Goal: Task Accomplishment & Management: Manage account settings

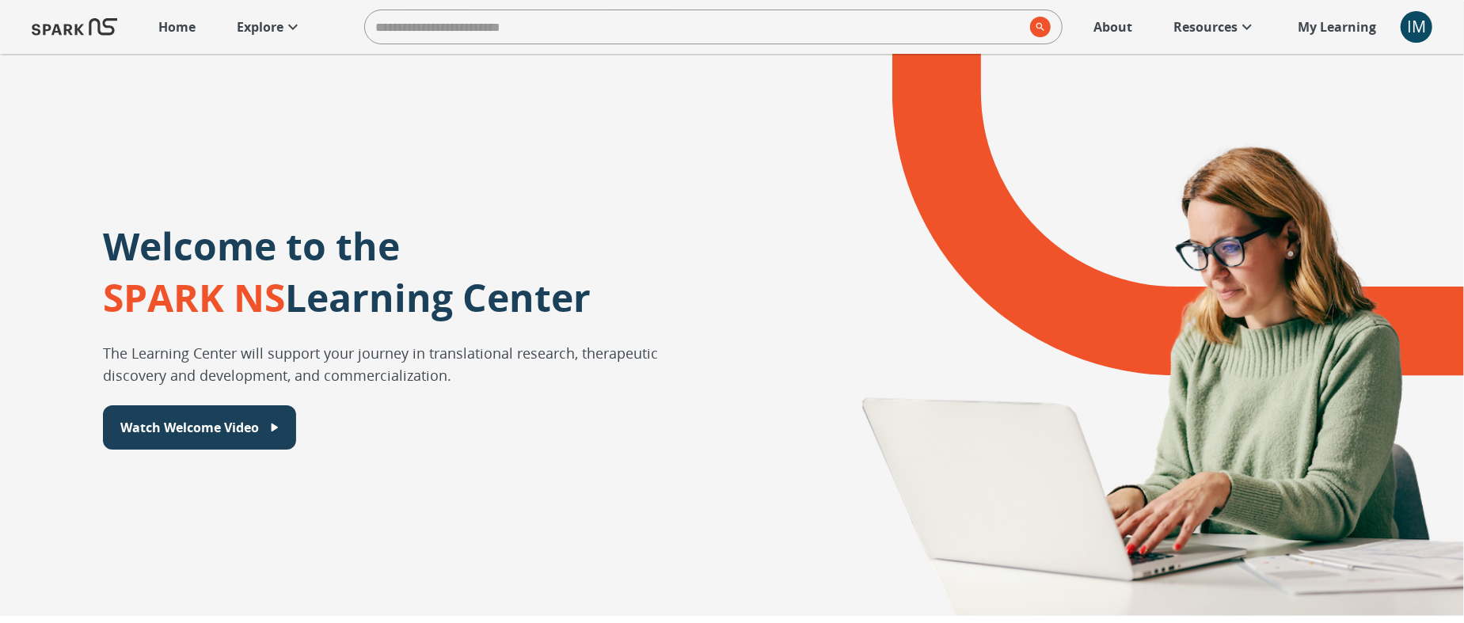
click at [1414, 25] on div "IM" at bounding box center [1417, 27] width 32 height 32
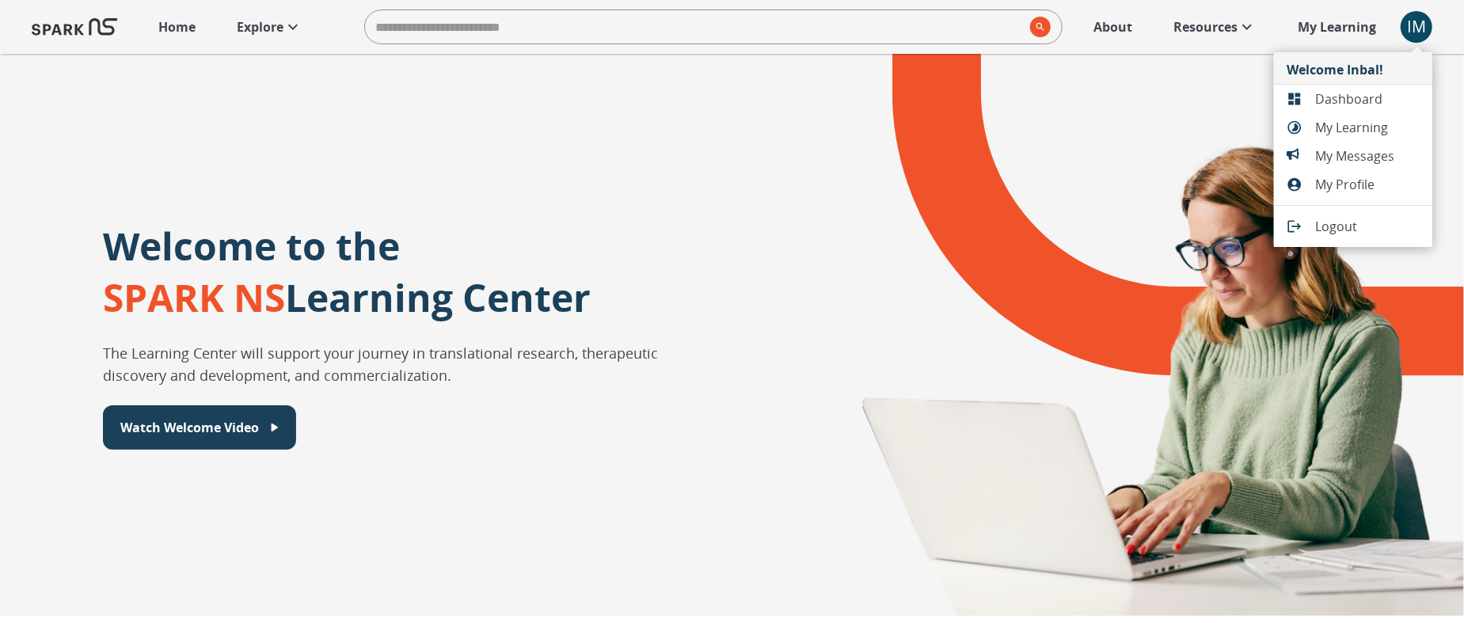
click at [1361, 97] on span "Dashboard" at bounding box center [1367, 98] width 105 height 19
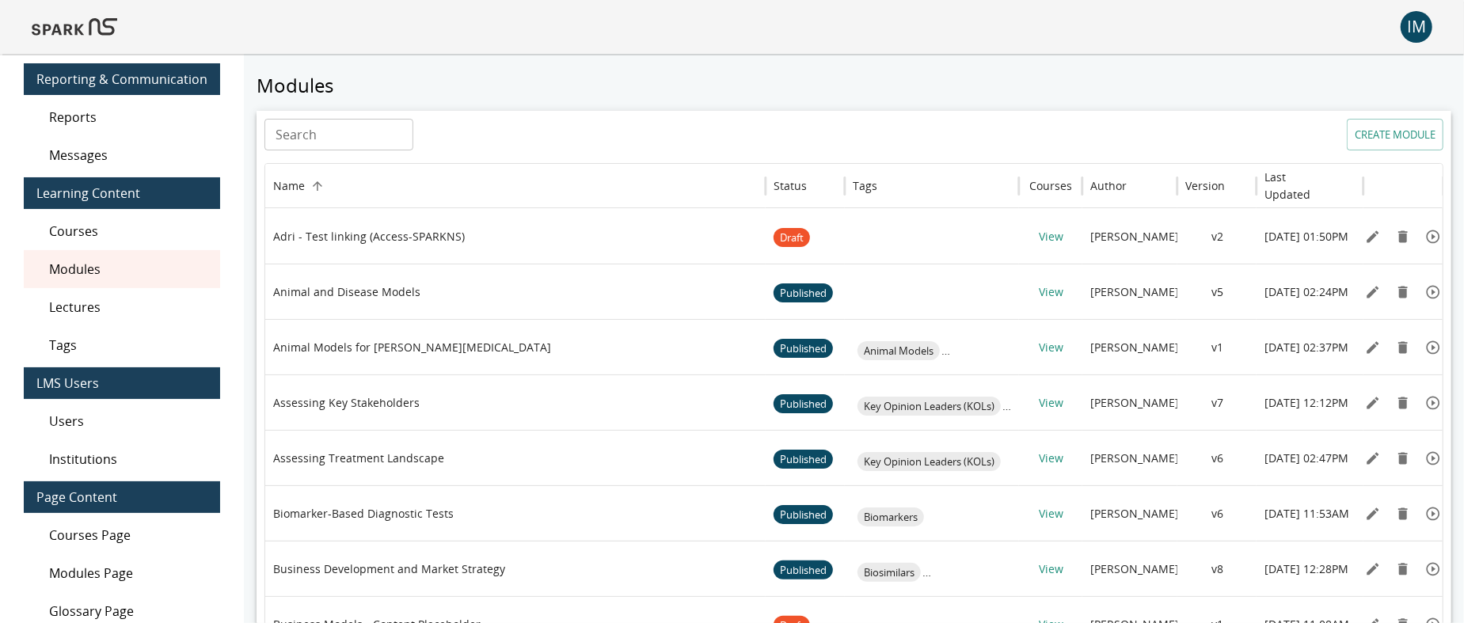
click at [110, 419] on span "Users" at bounding box center [128, 421] width 158 height 19
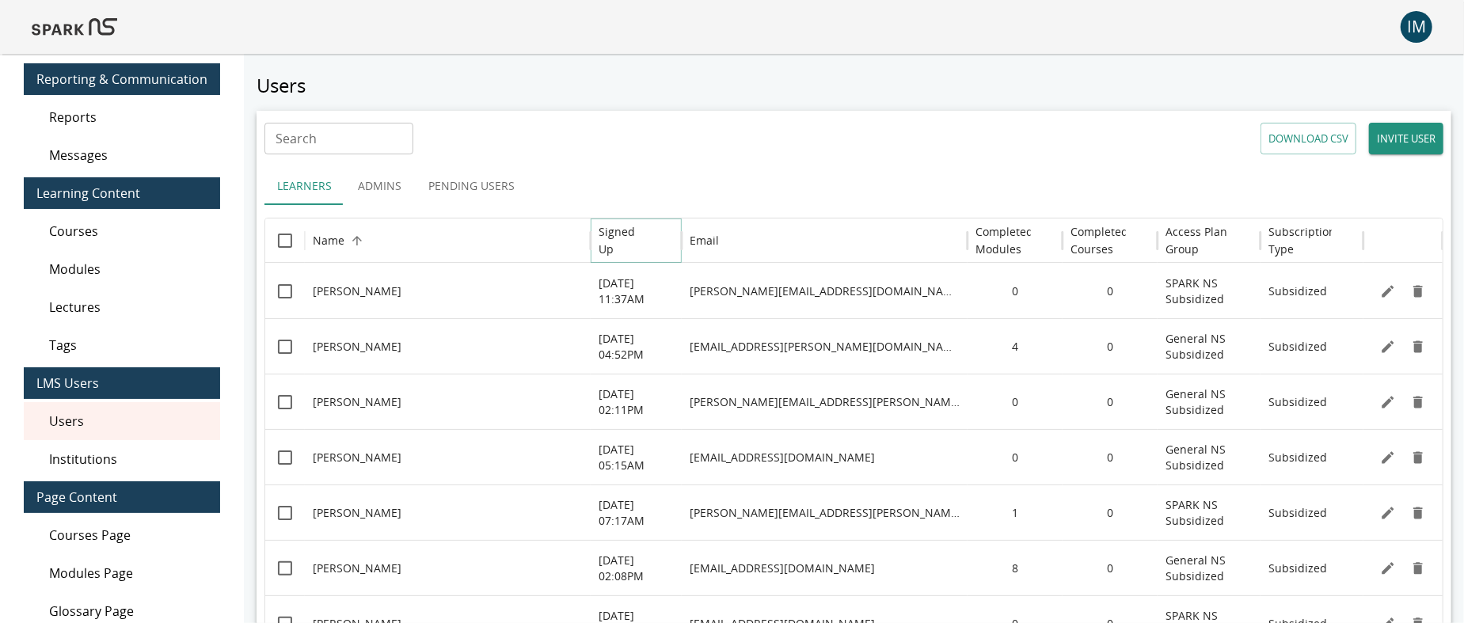
click at [662, 247] on icon "Sort" at bounding box center [663, 241] width 14 height 14
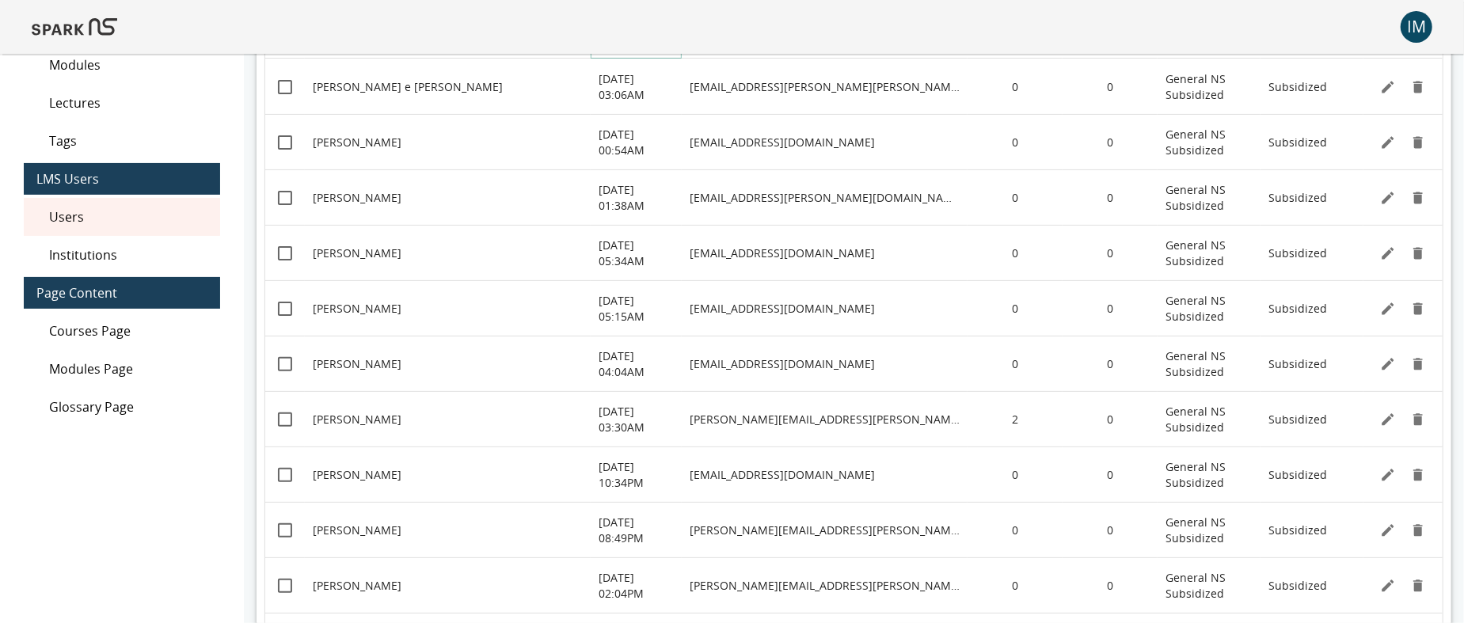
scroll to position [263, 0]
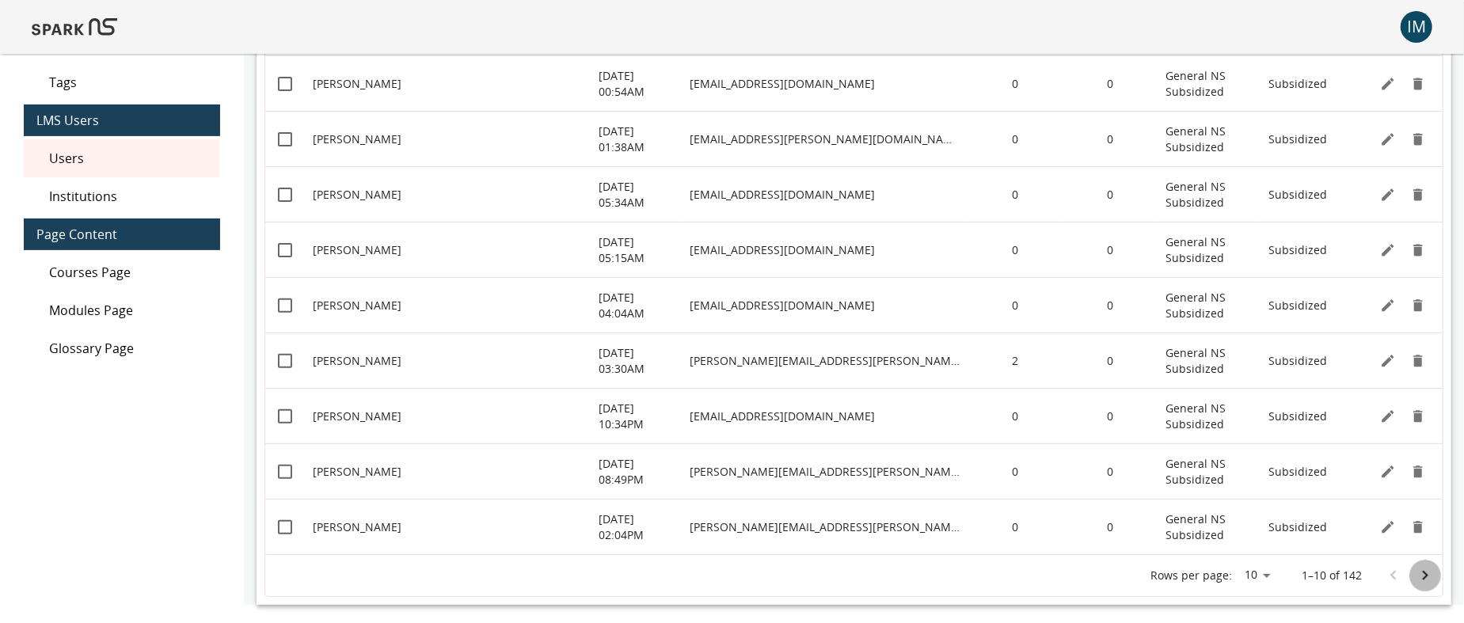
click at [1429, 580] on icon "Go to next page" at bounding box center [1425, 575] width 19 height 19
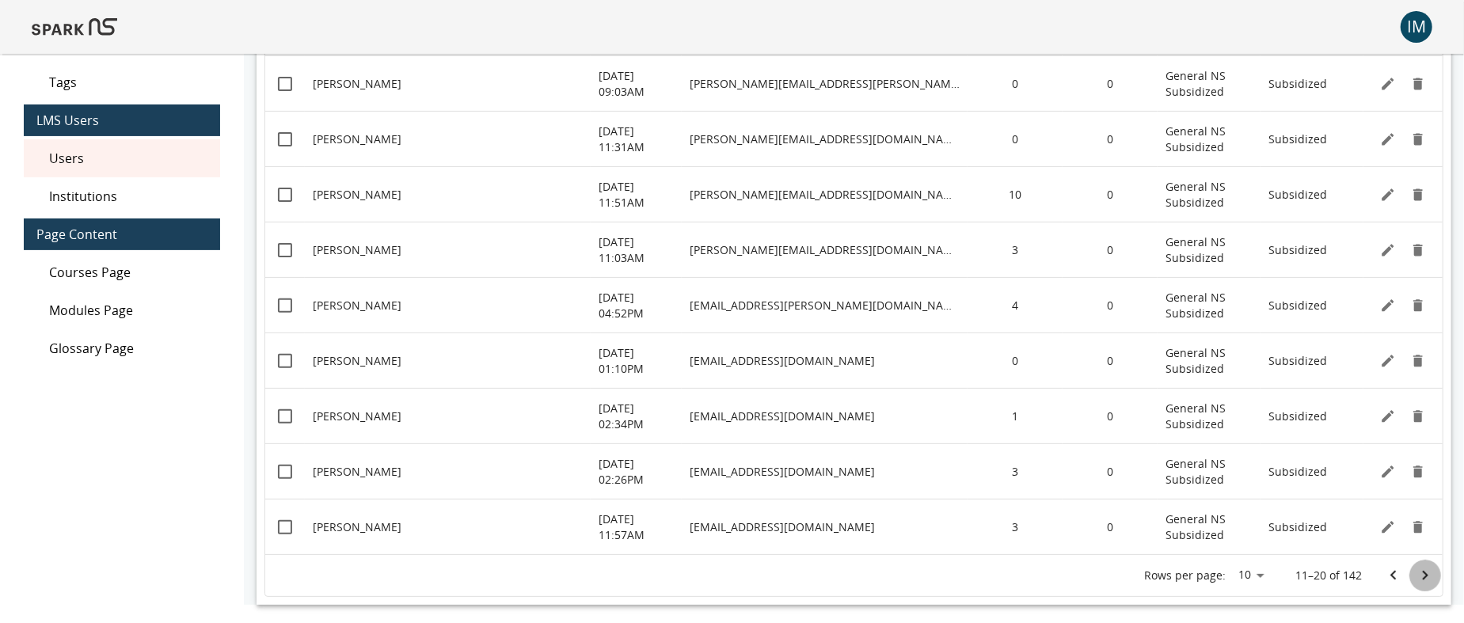
click at [1420, 572] on icon "Go to next page" at bounding box center [1425, 575] width 19 height 19
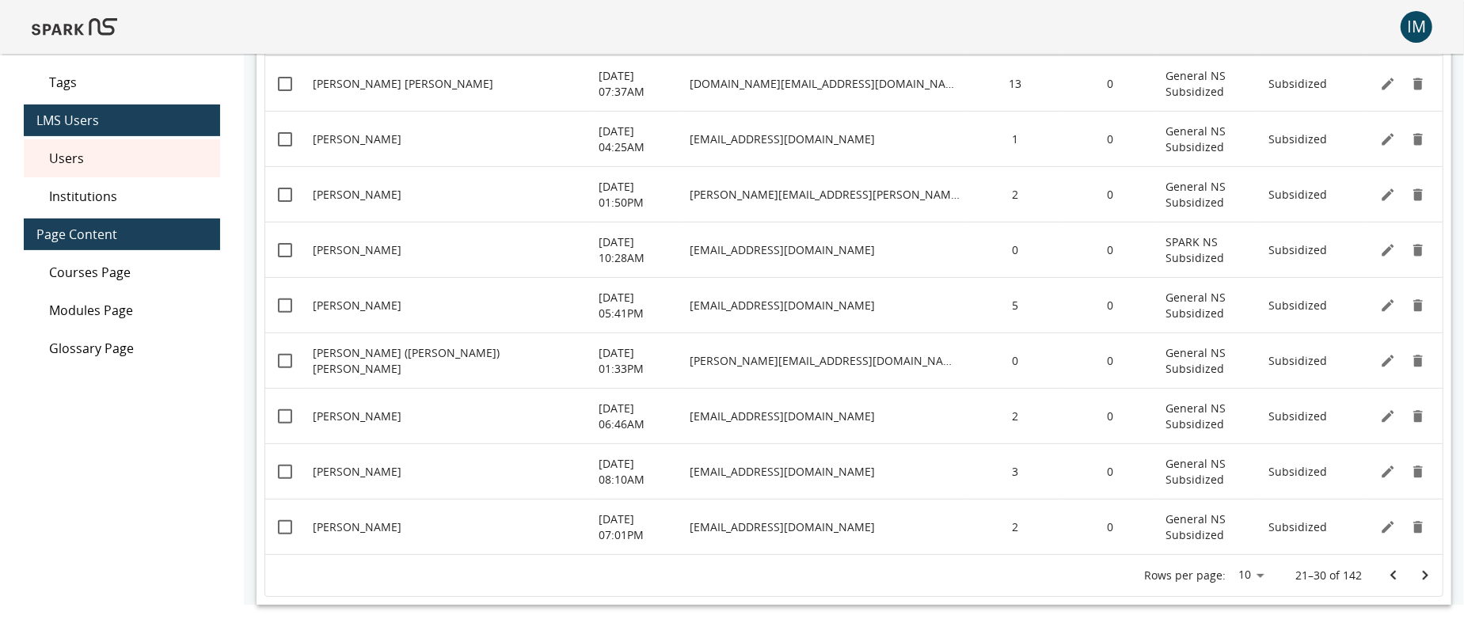
click at [1420, 572] on icon "Go to next page" at bounding box center [1425, 575] width 19 height 19
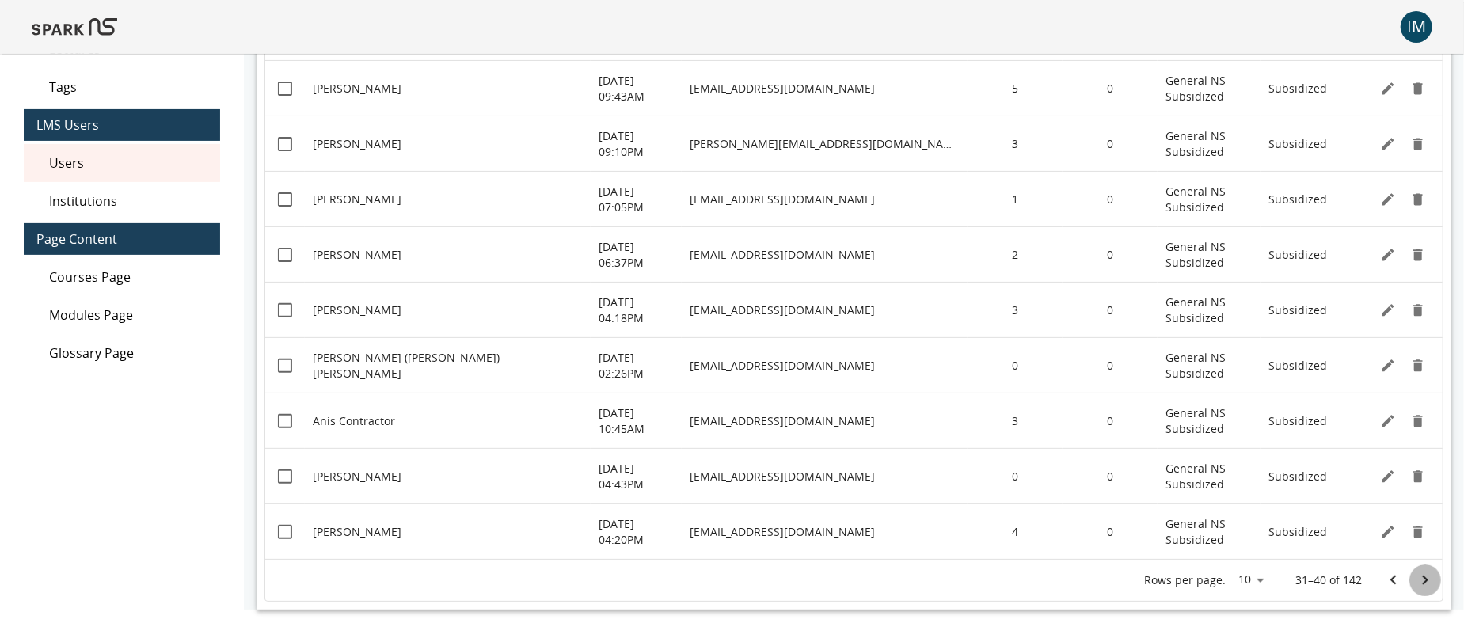
click at [1420, 572] on icon "Go to next page" at bounding box center [1425, 580] width 19 height 19
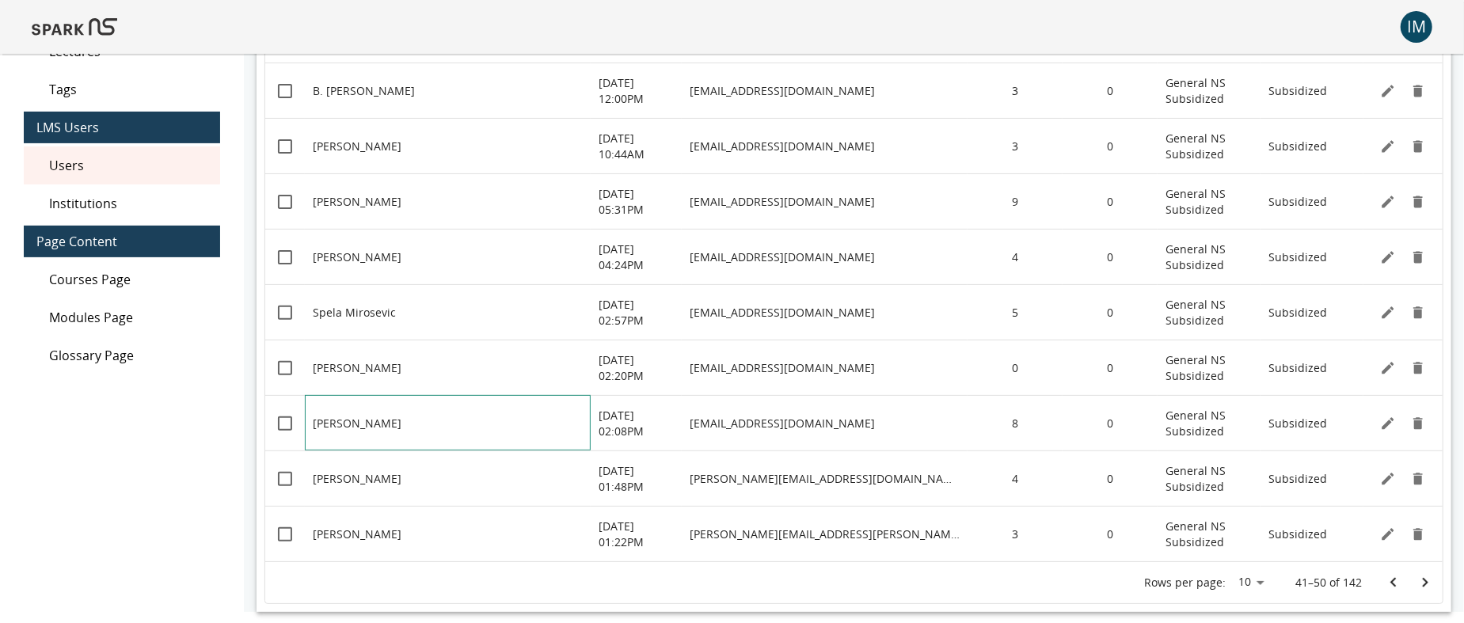
click at [364, 426] on p "[PERSON_NAME]" at bounding box center [357, 424] width 89 height 16
click at [1379, 423] on button "Edit" at bounding box center [1388, 424] width 24 height 24
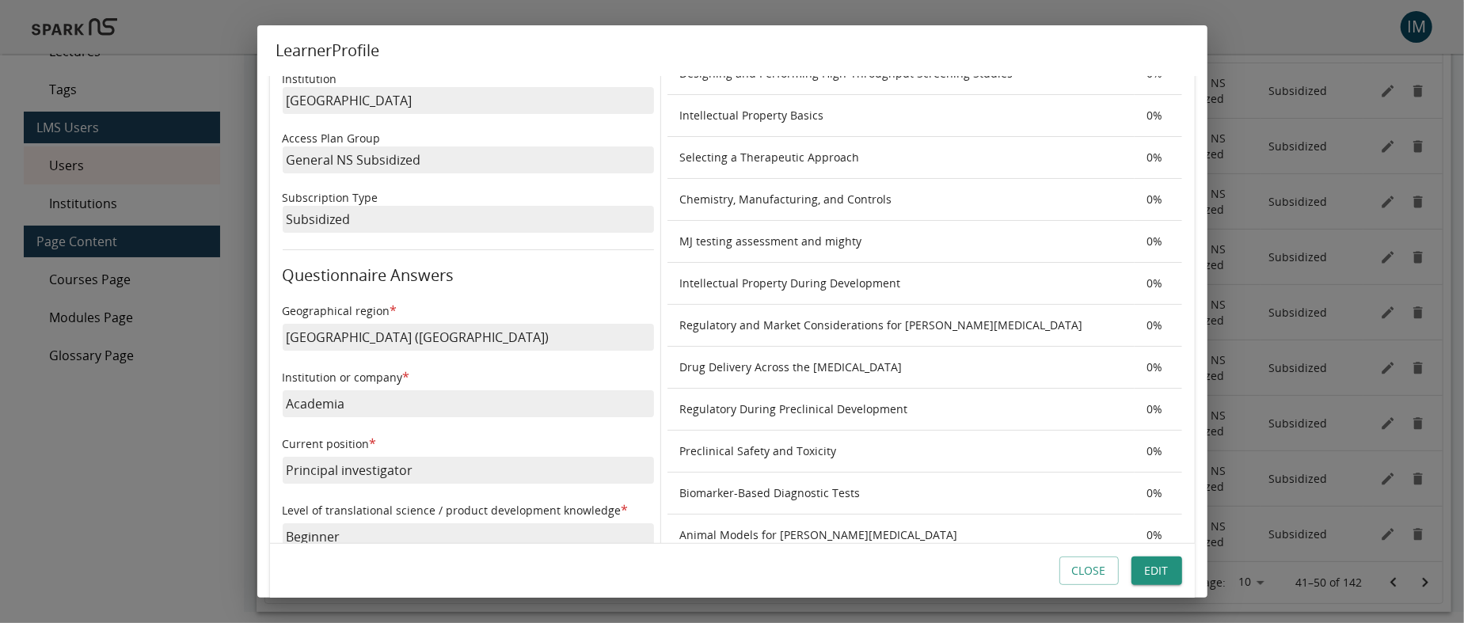
scroll to position [0, 0]
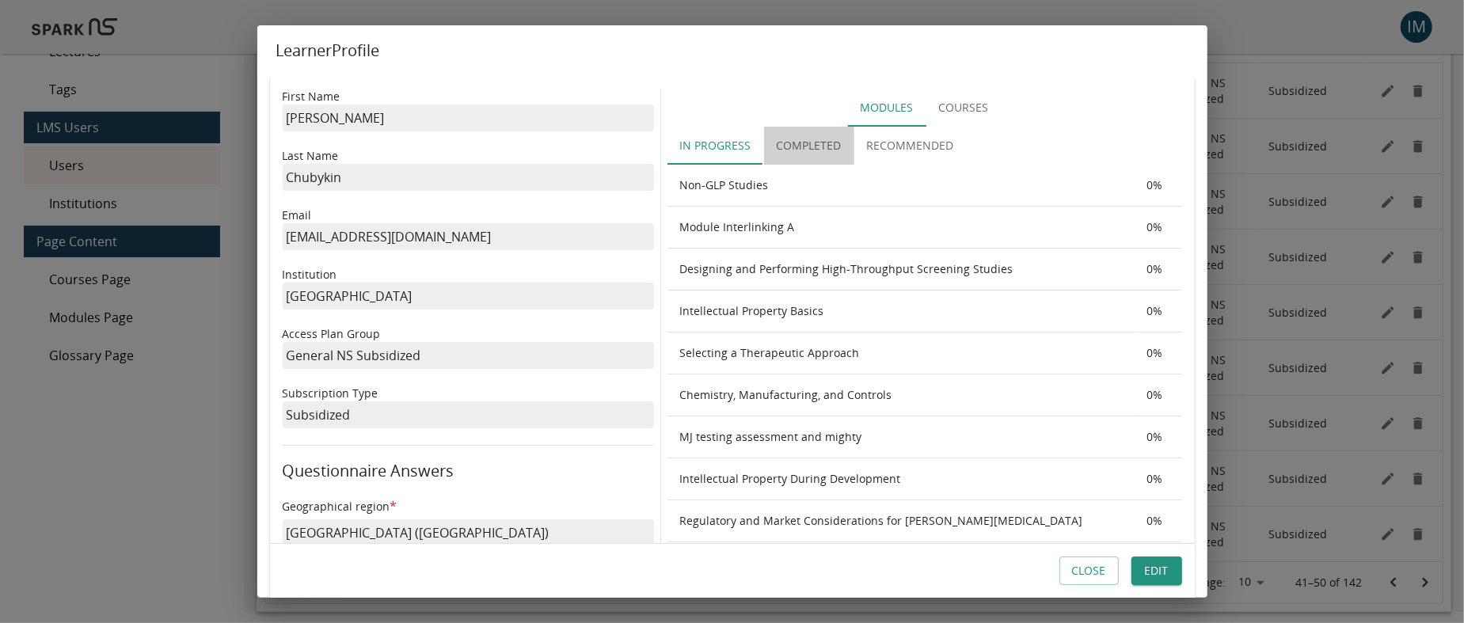
click at [816, 142] on button "Completed" at bounding box center [809, 146] width 90 height 38
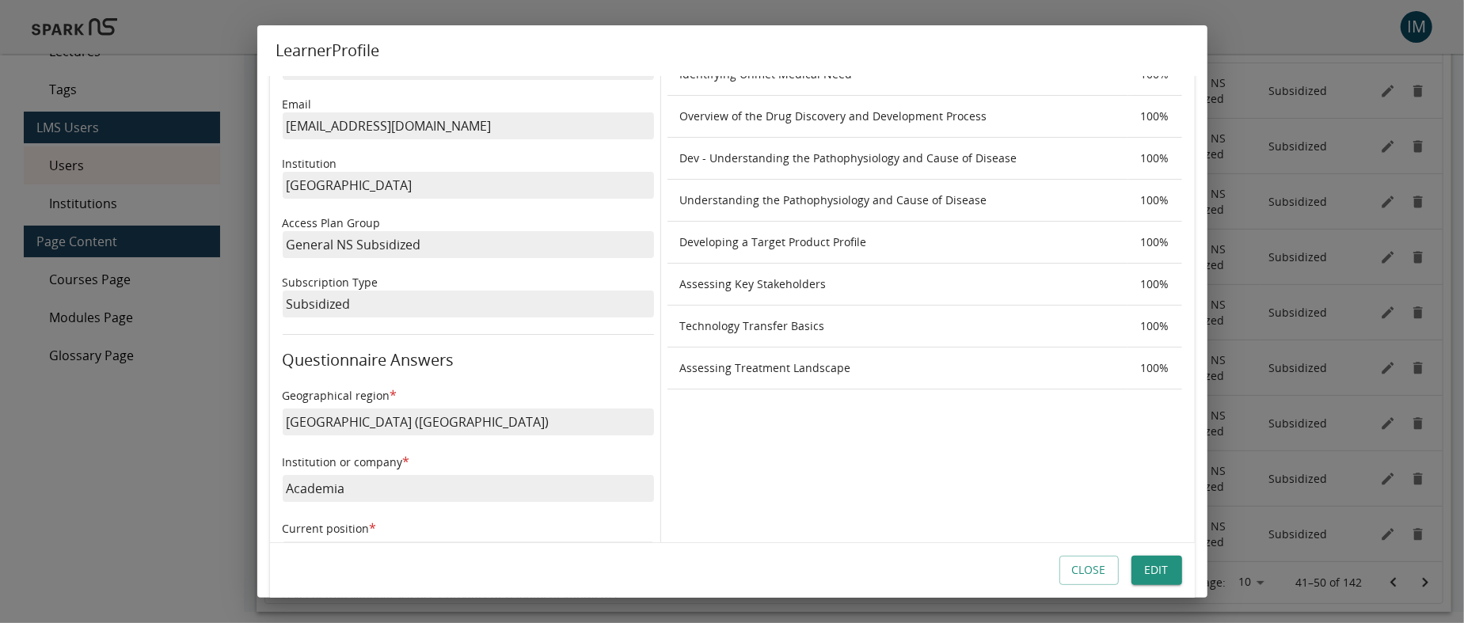
scroll to position [16, 0]
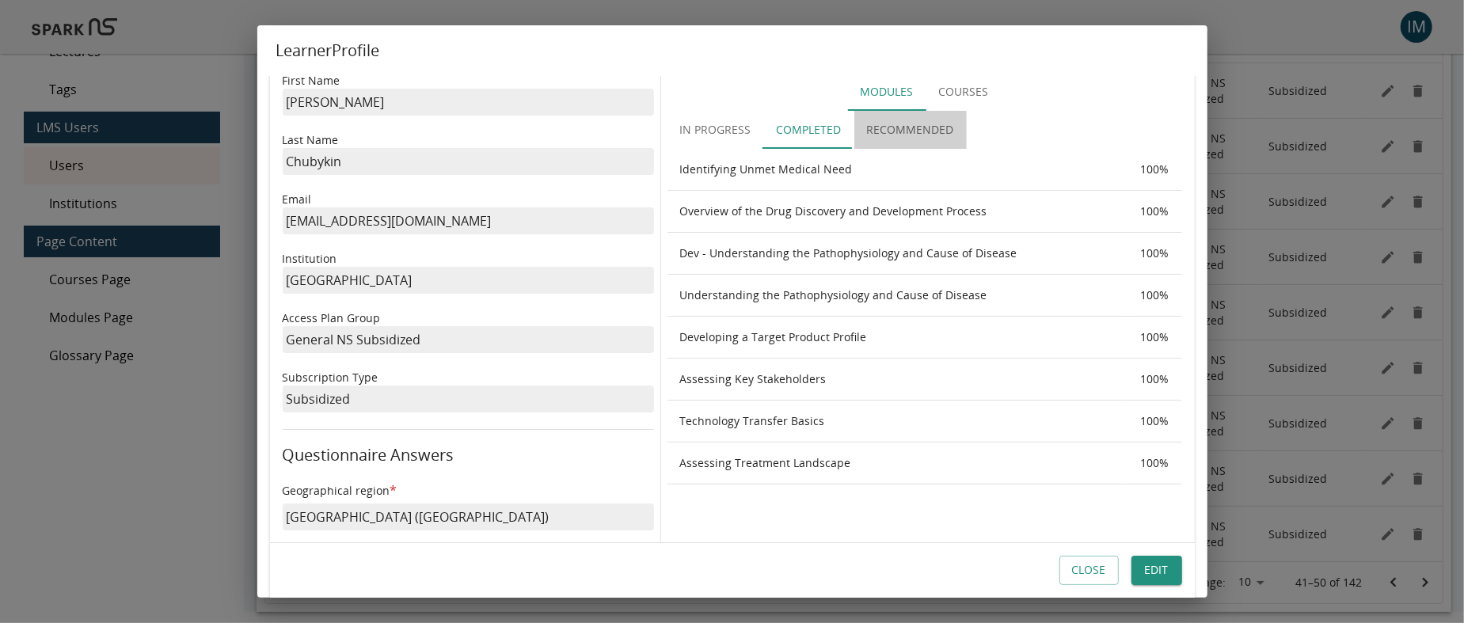
click at [917, 131] on button "Recommended" at bounding box center [910, 130] width 112 height 38
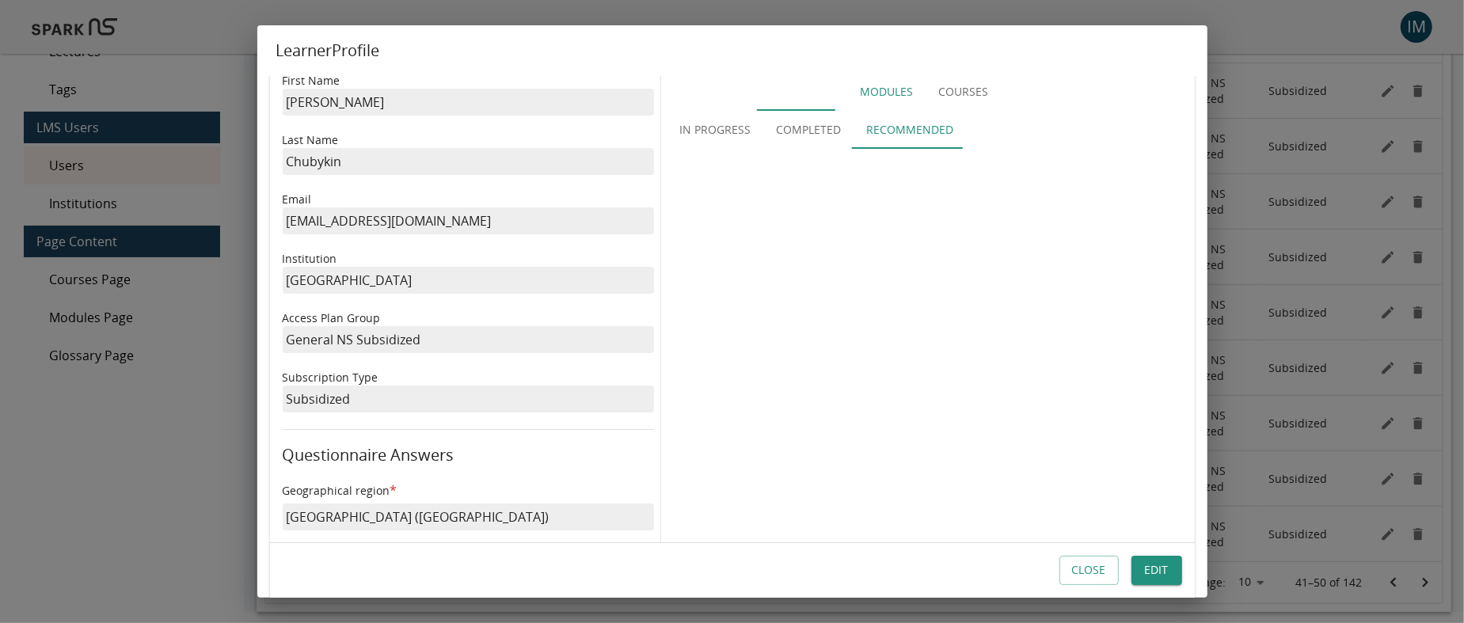
click at [791, 132] on button "Completed" at bounding box center [809, 130] width 90 height 38
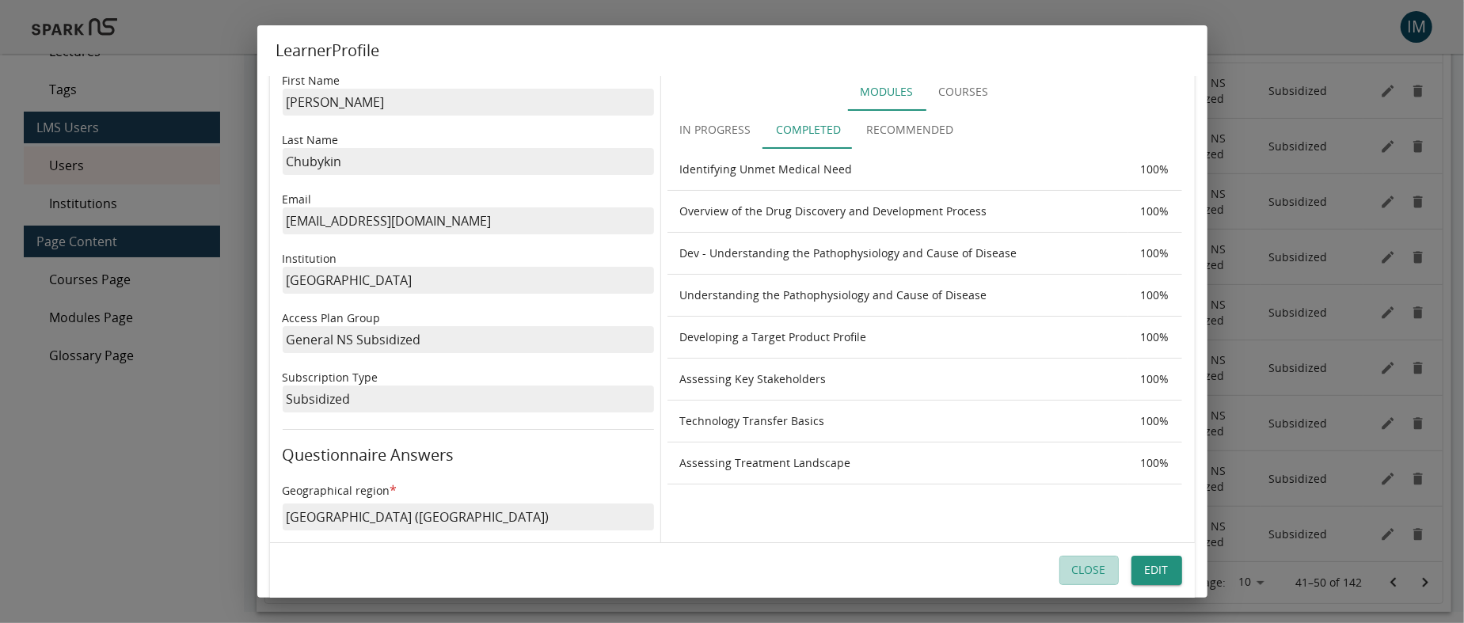
click at [1097, 565] on button "Close" at bounding box center [1089, 571] width 59 height 29
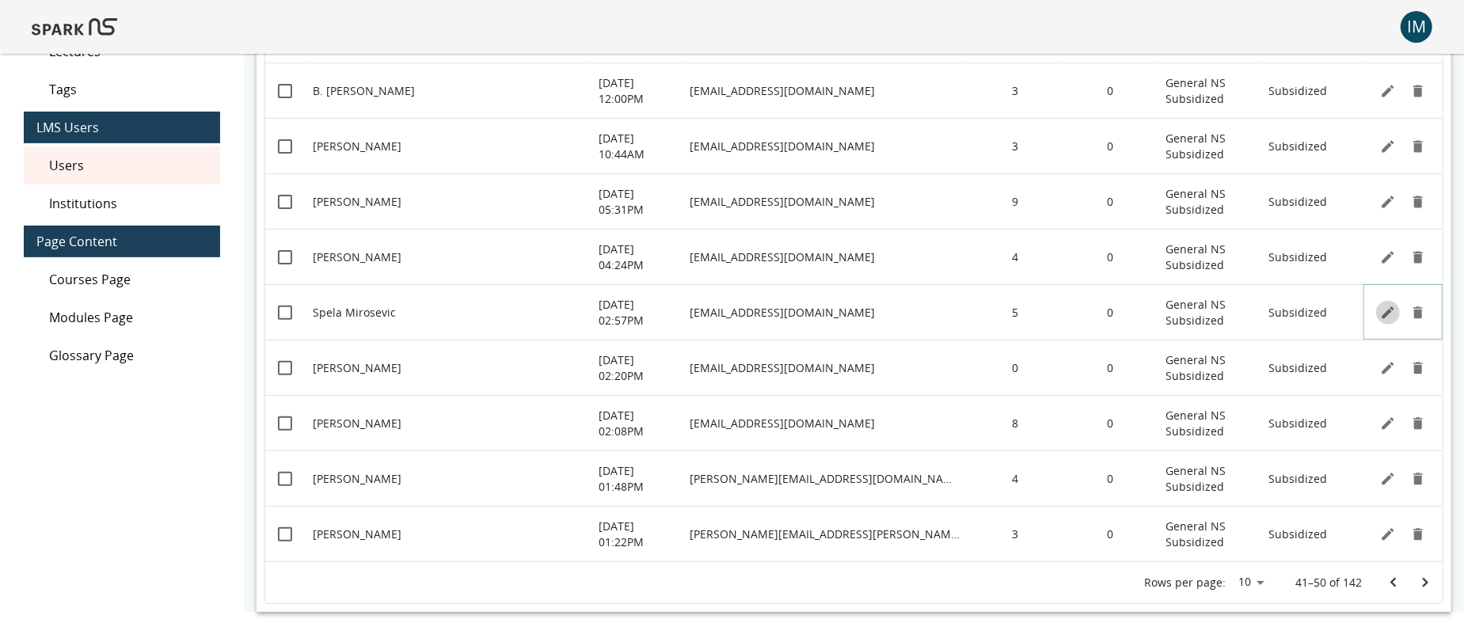
click at [1379, 315] on button "Edit" at bounding box center [1388, 313] width 24 height 24
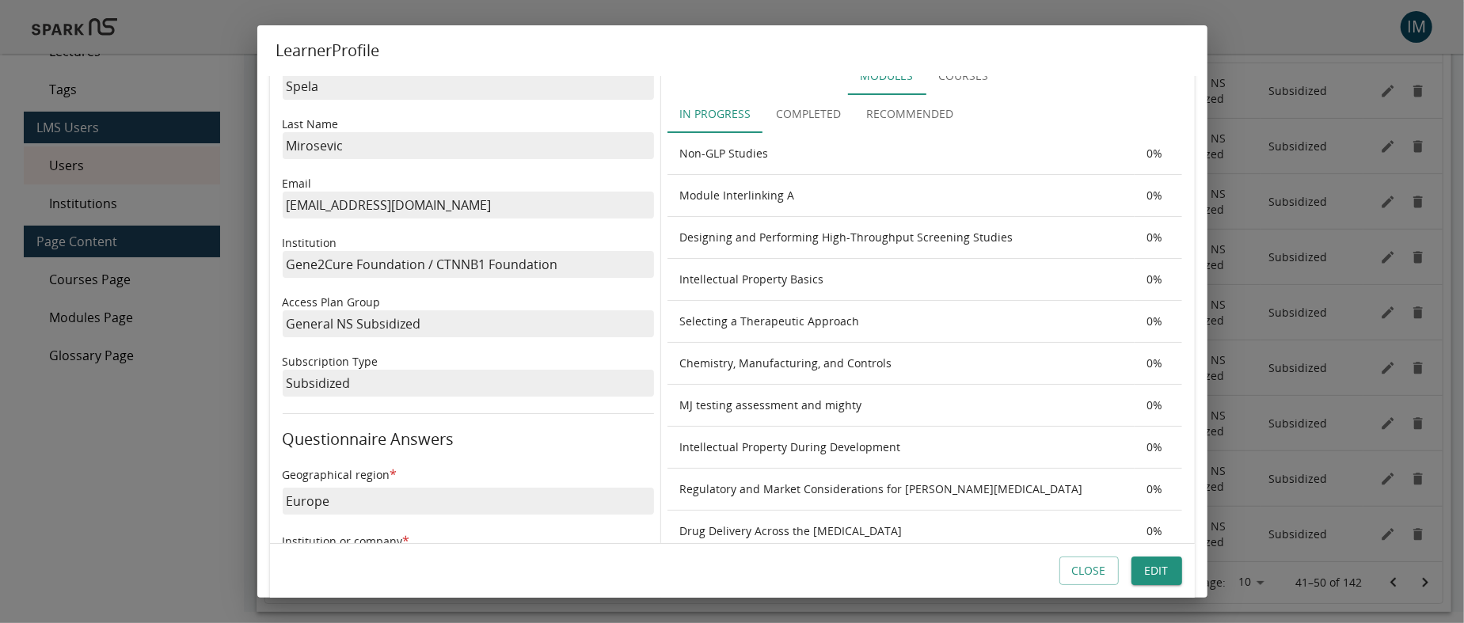
scroll to position [0, 0]
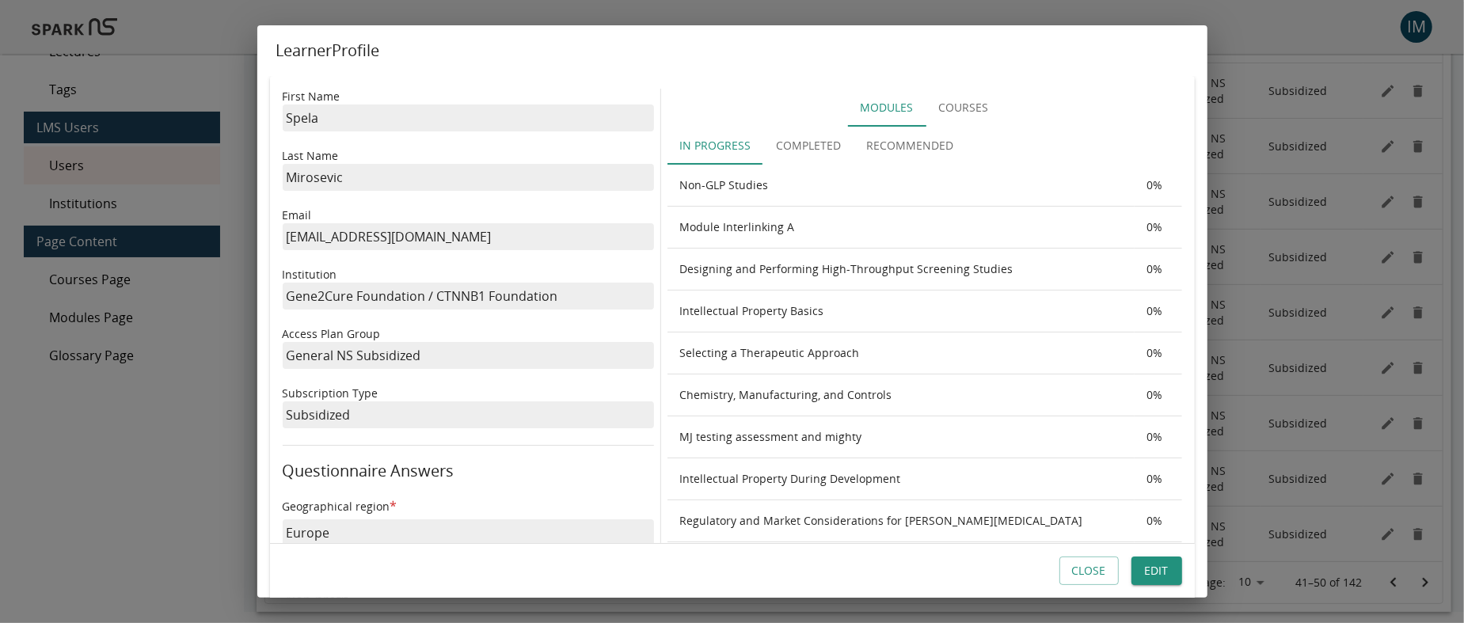
click at [809, 138] on button "Completed" at bounding box center [809, 146] width 90 height 38
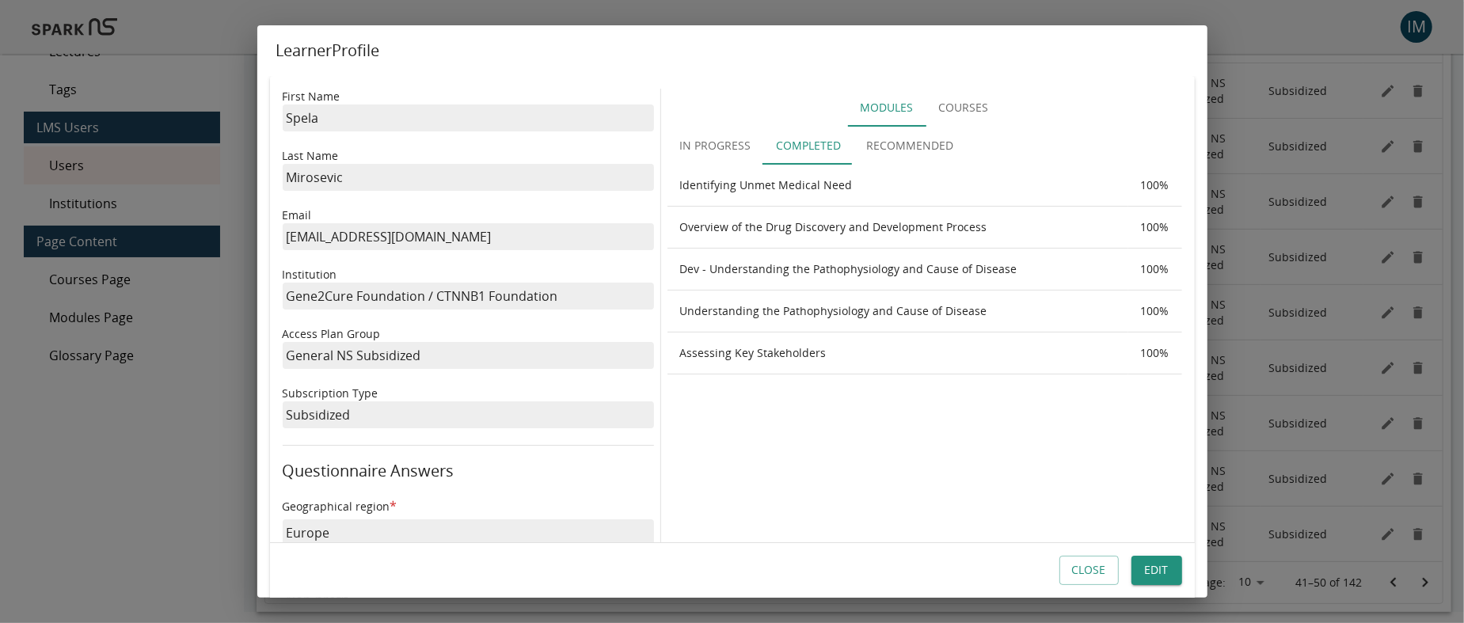
drag, startPoint x: 1085, startPoint y: 577, endPoint x: 1100, endPoint y: 575, distance: 15.2
click at [1085, 577] on button "Close" at bounding box center [1089, 571] width 59 height 29
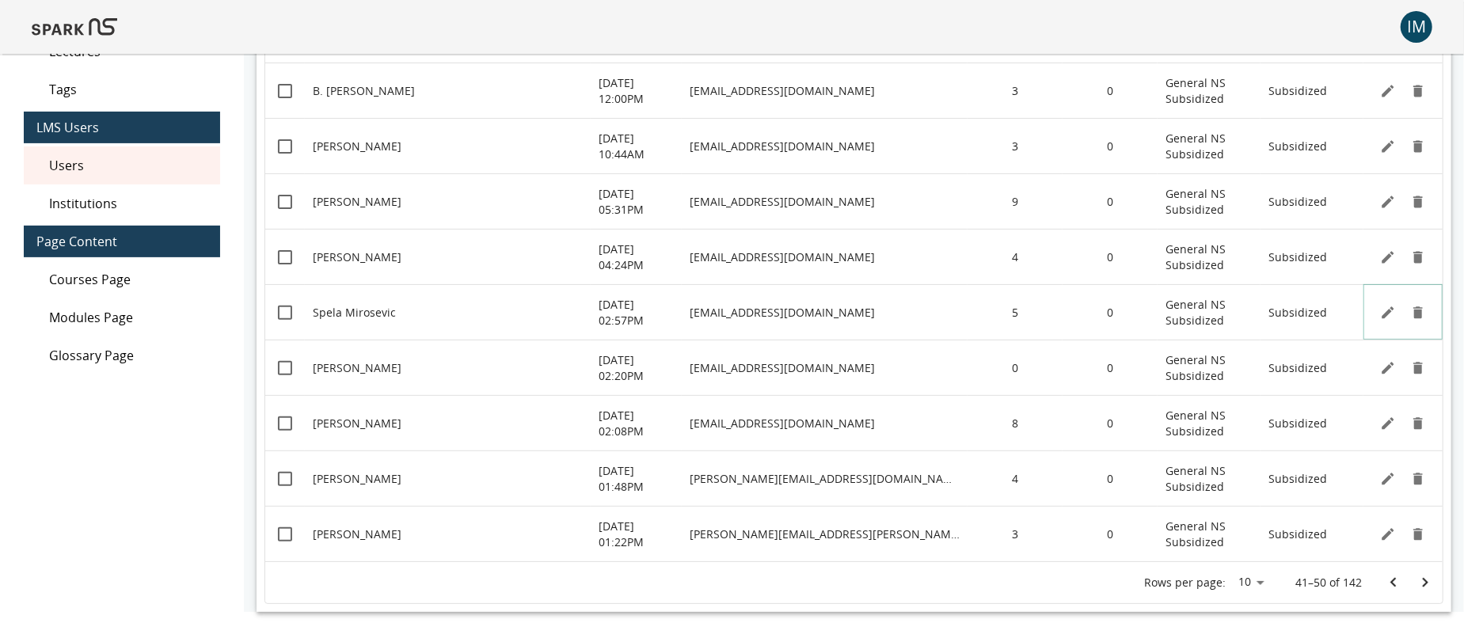
scroll to position [263, 0]
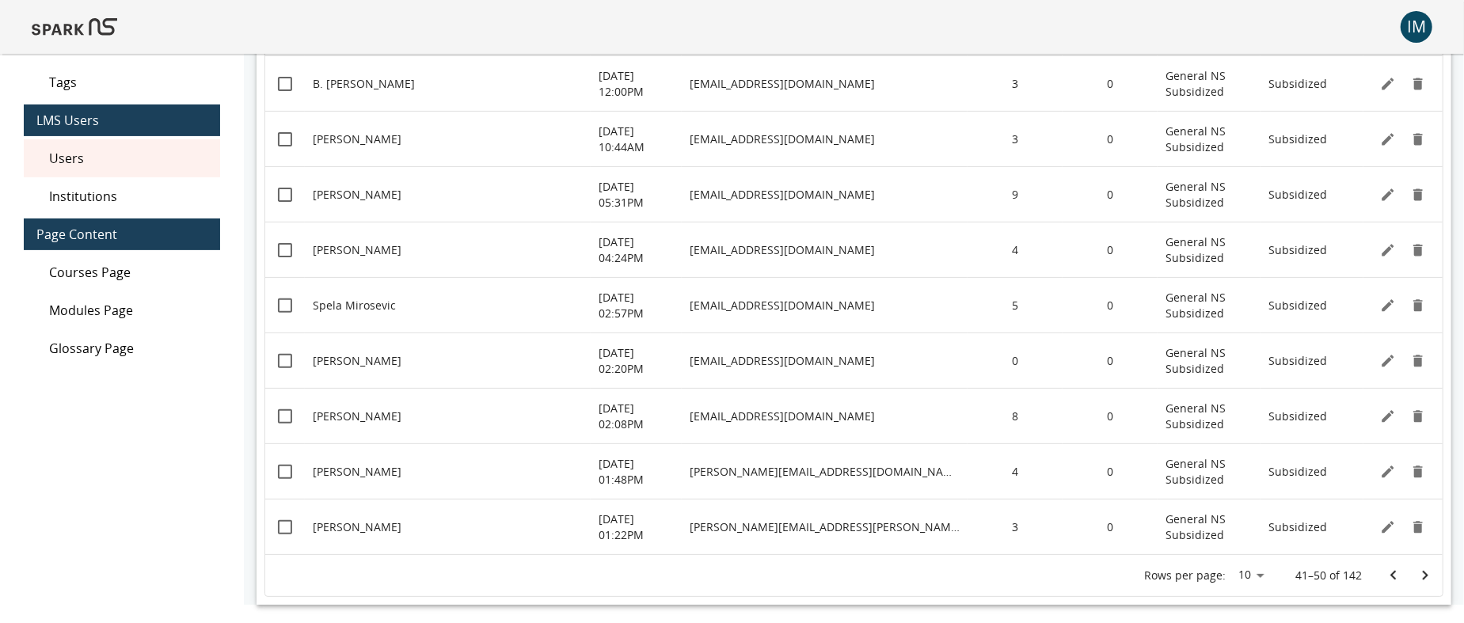
click at [1431, 574] on icon "Go to next page" at bounding box center [1425, 575] width 19 height 19
click at [1379, 135] on button "Edit" at bounding box center [1388, 139] width 24 height 24
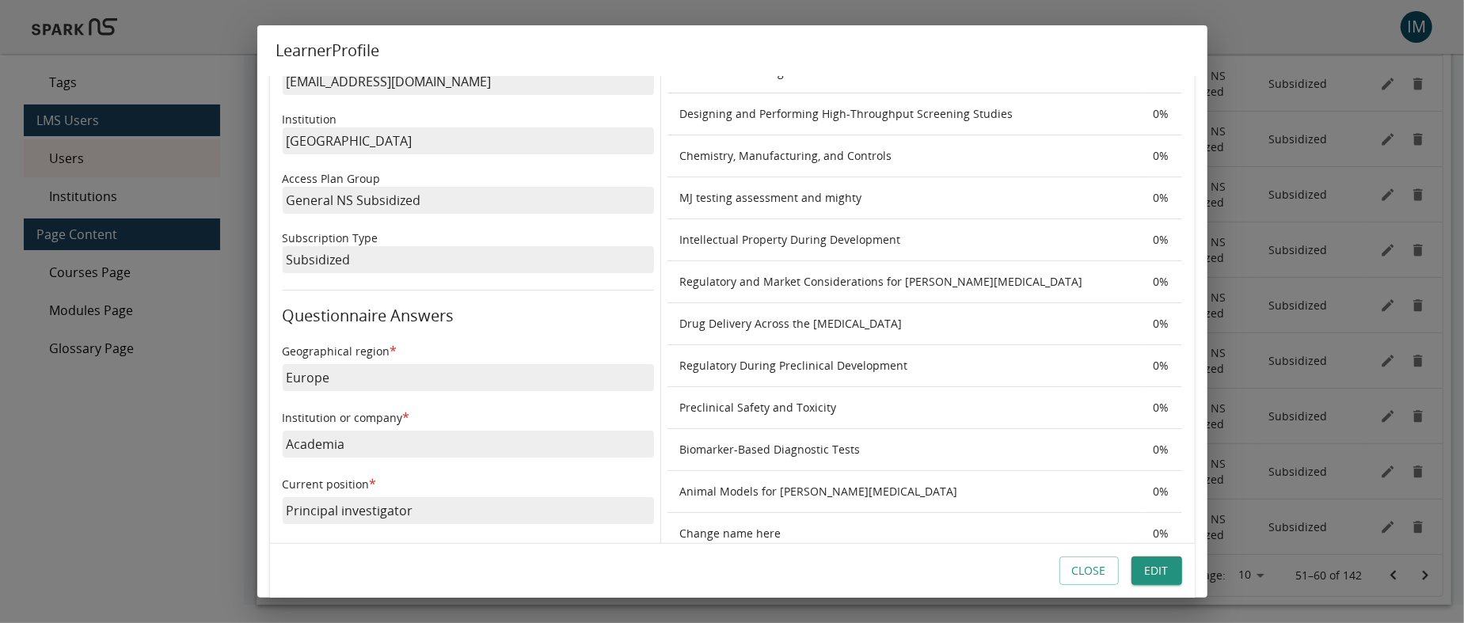
scroll to position [0, 0]
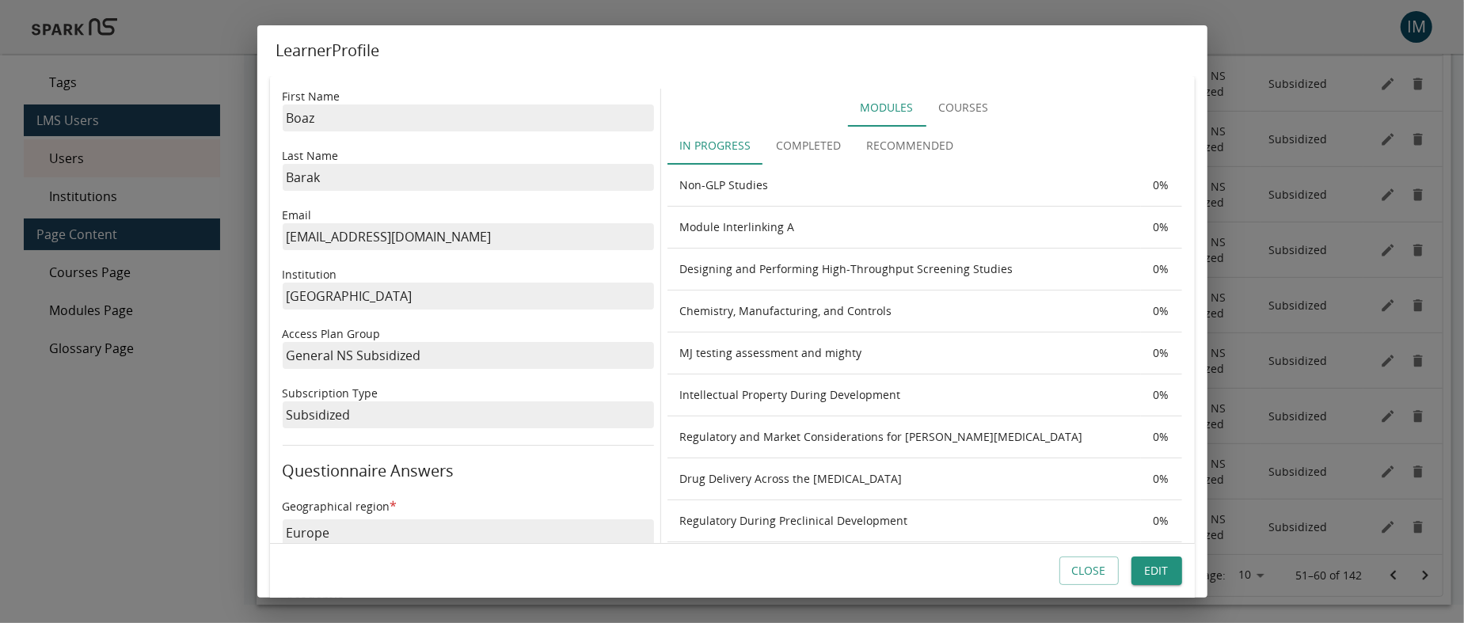
click at [820, 152] on button "Completed" at bounding box center [809, 146] width 90 height 38
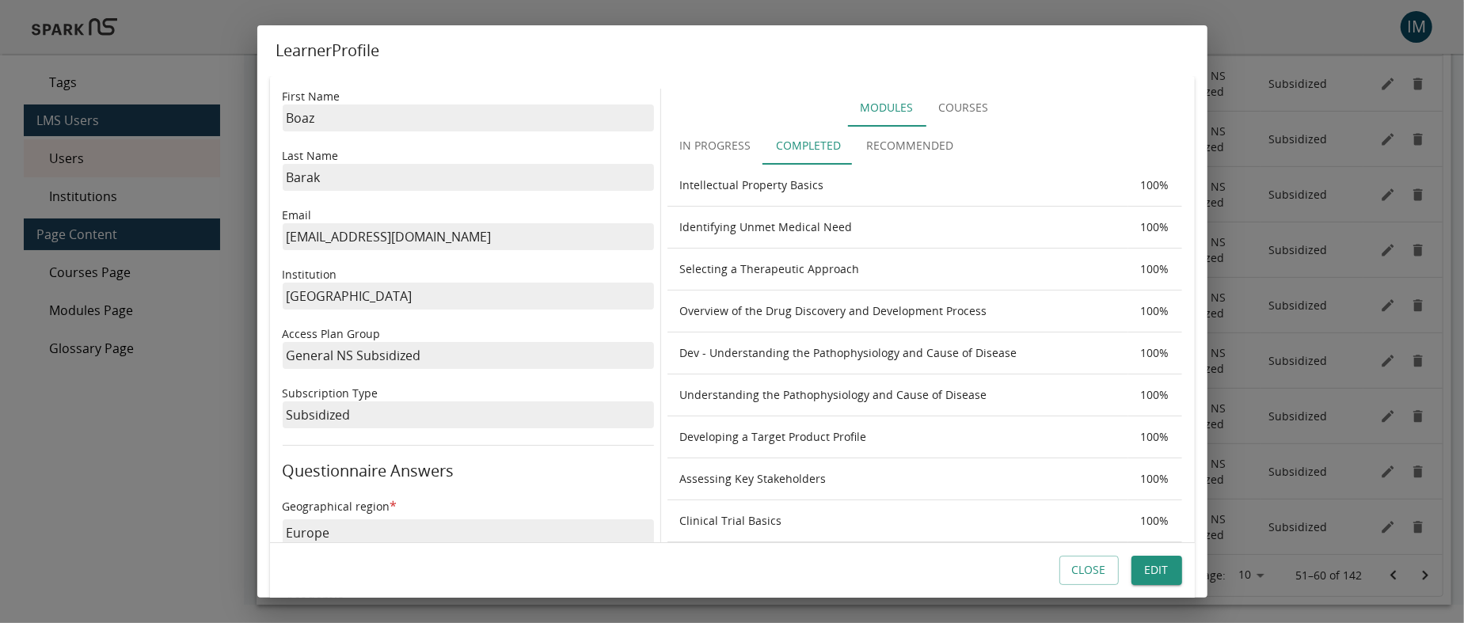
click at [1094, 575] on button "Close" at bounding box center [1089, 571] width 59 height 29
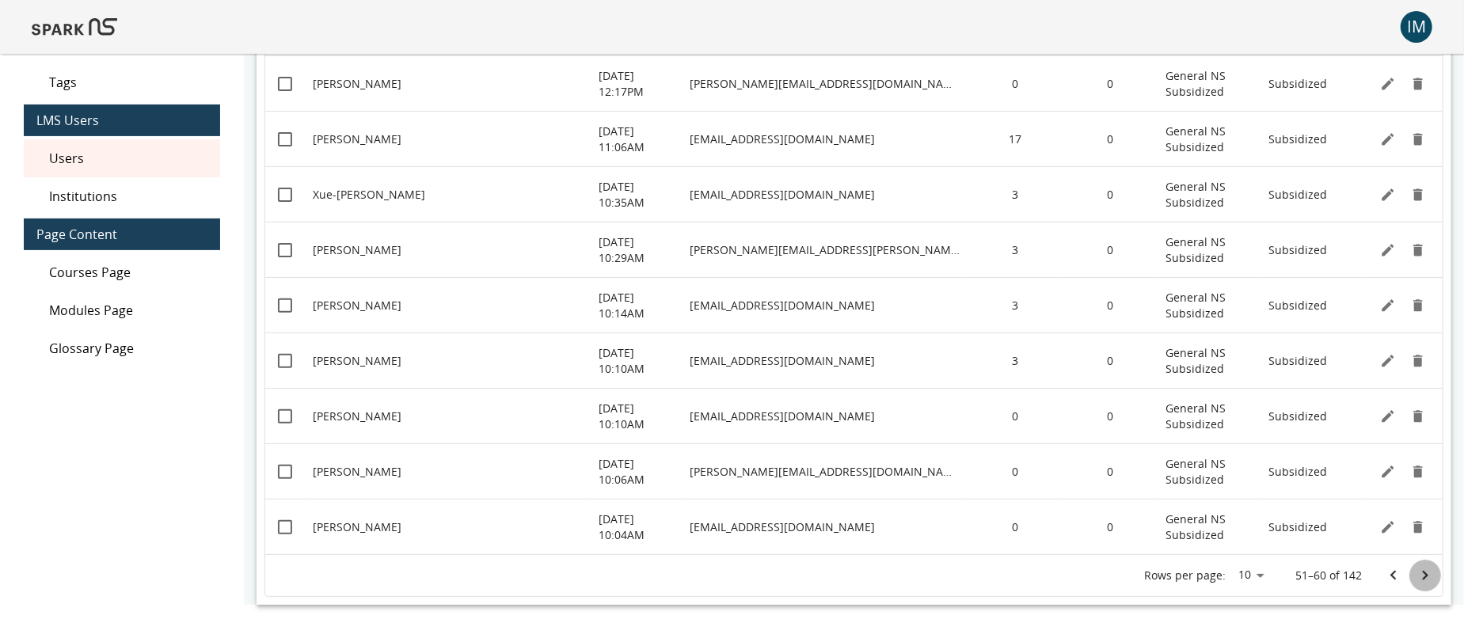
click at [1416, 573] on icon "Go to next page" at bounding box center [1425, 575] width 19 height 19
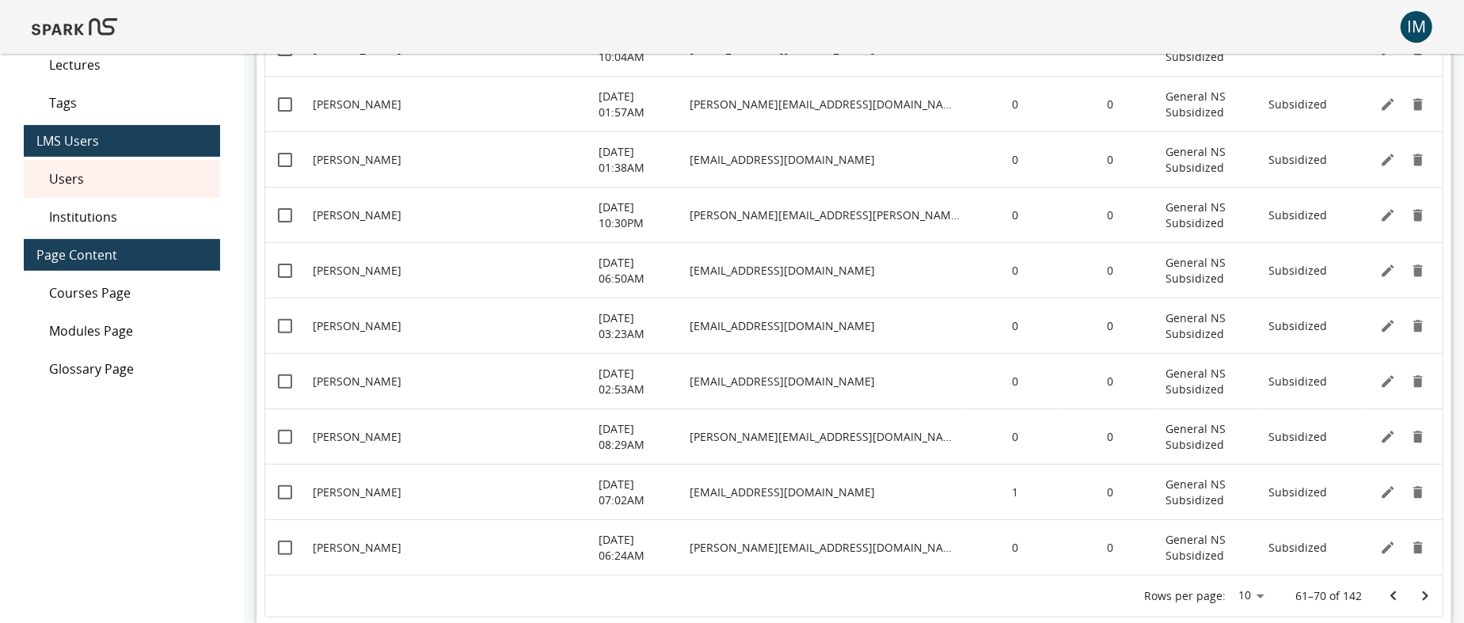
scroll to position [263, 0]
